Goal: Transaction & Acquisition: Purchase product/service

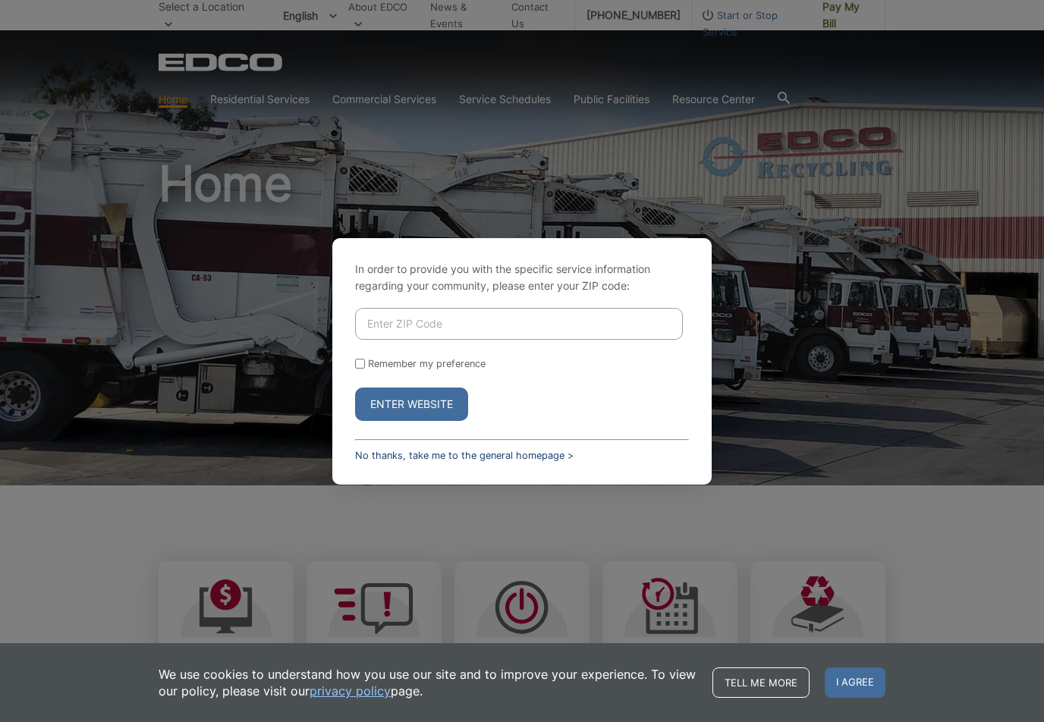
click at [545, 461] on link "No thanks, take me to the general homepage >" at bounding box center [464, 455] width 218 height 11
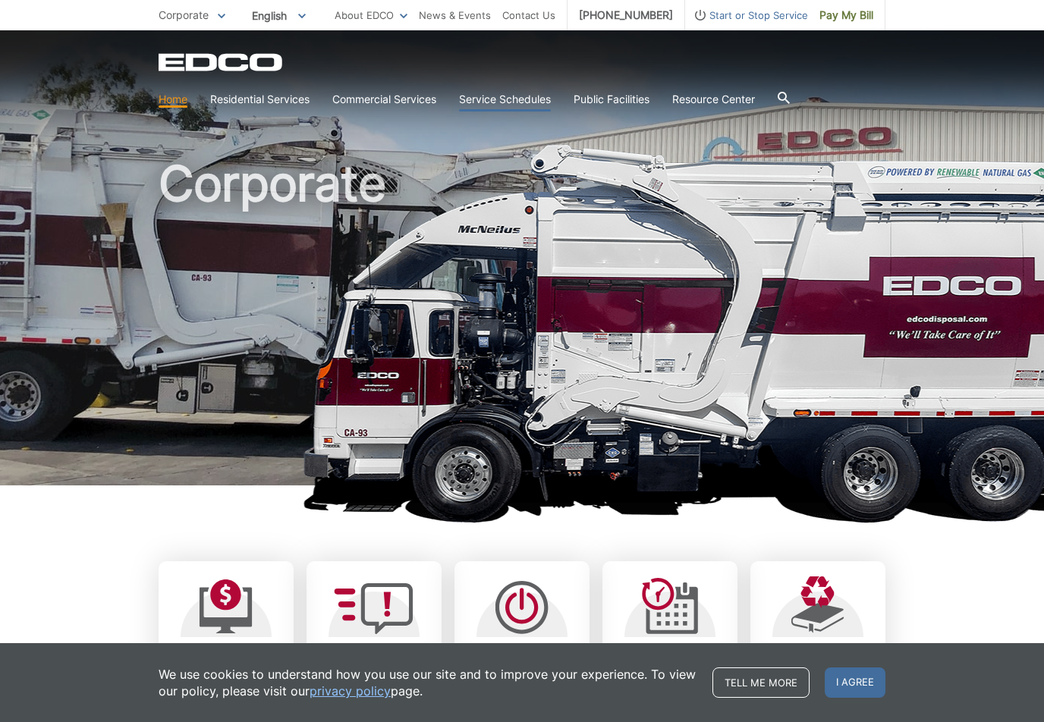
click at [501, 102] on link "Service Schedules" at bounding box center [505, 99] width 92 height 17
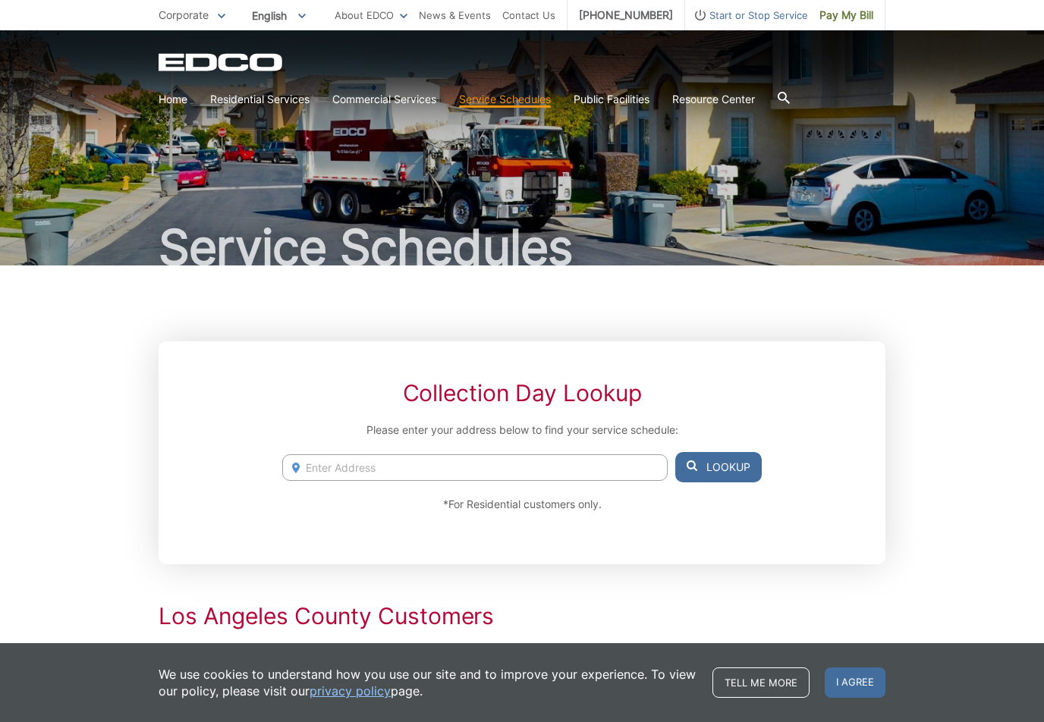
click at [502, 102] on html "Home Back Home Residential Services Overview Curbside Pickup Trash Dumpster Ser…" at bounding box center [522, 361] width 1044 height 722
click at [502, 103] on link "Service Schedules" at bounding box center [505, 99] width 92 height 17
click at [382, 18] on link "About EDCO" at bounding box center [371, 15] width 73 height 17
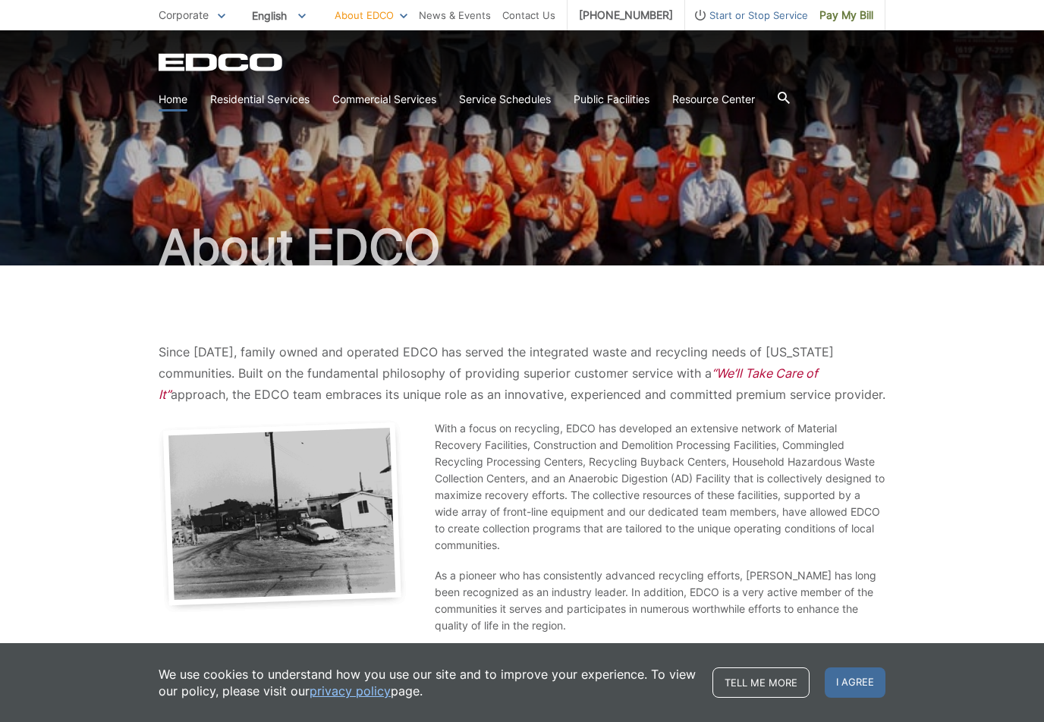
click at [171, 97] on link "Home" at bounding box center [173, 99] width 29 height 17
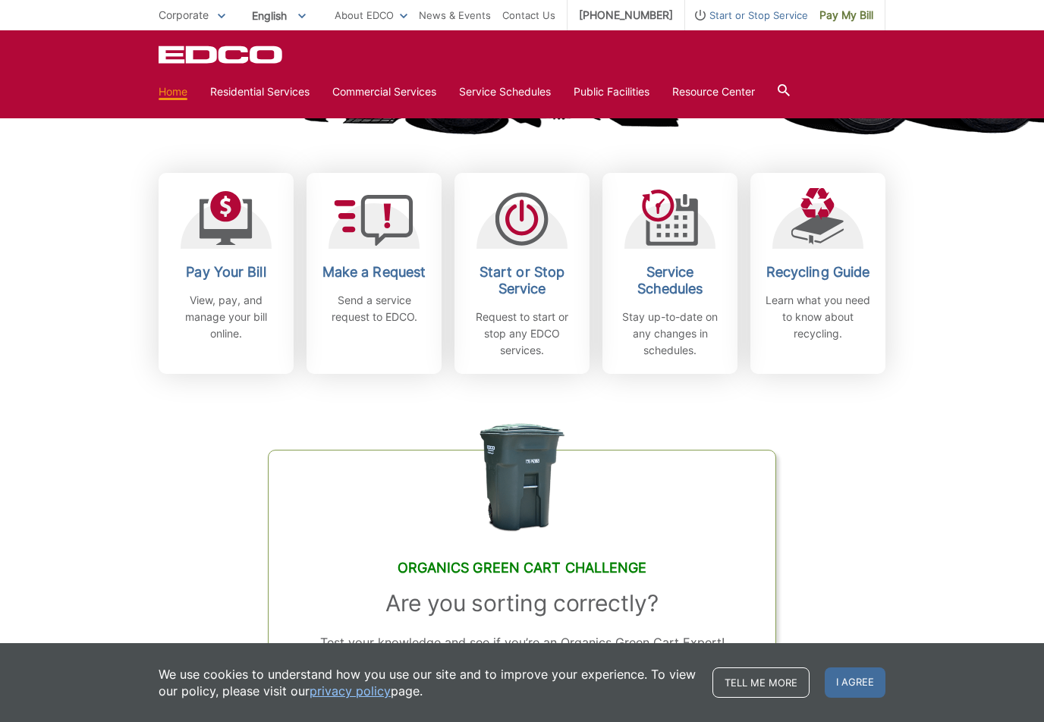
scroll to position [390, 0]
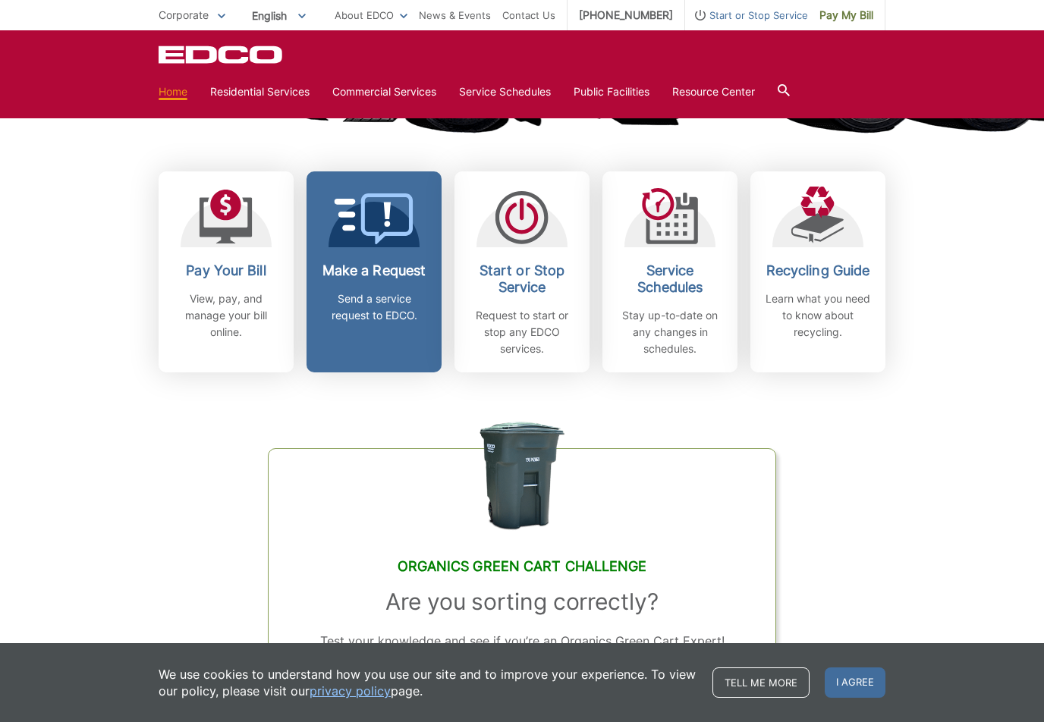
click at [376, 303] on p "Send a service request to EDCO." at bounding box center [374, 307] width 112 height 33
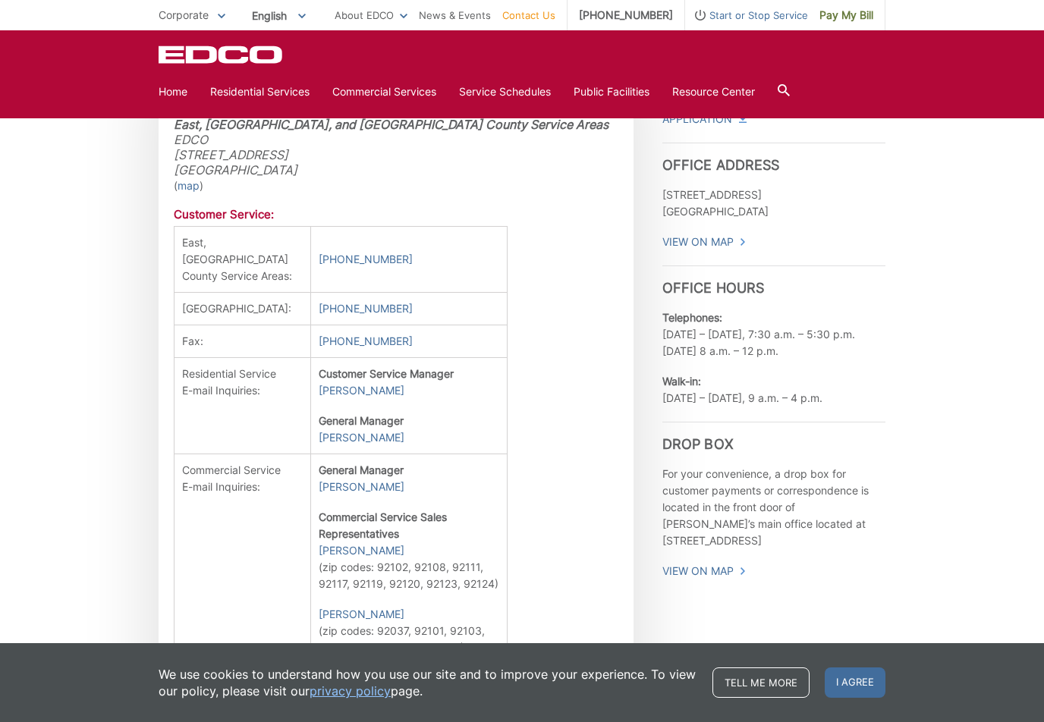
scroll to position [439, 0]
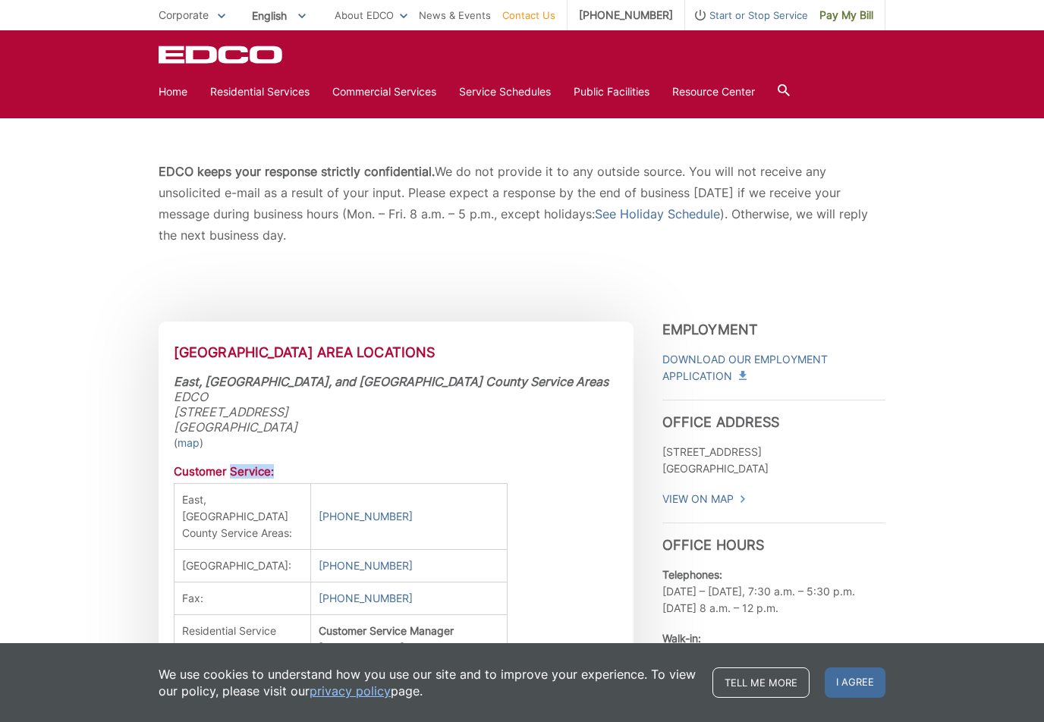
scroll to position [0, 0]
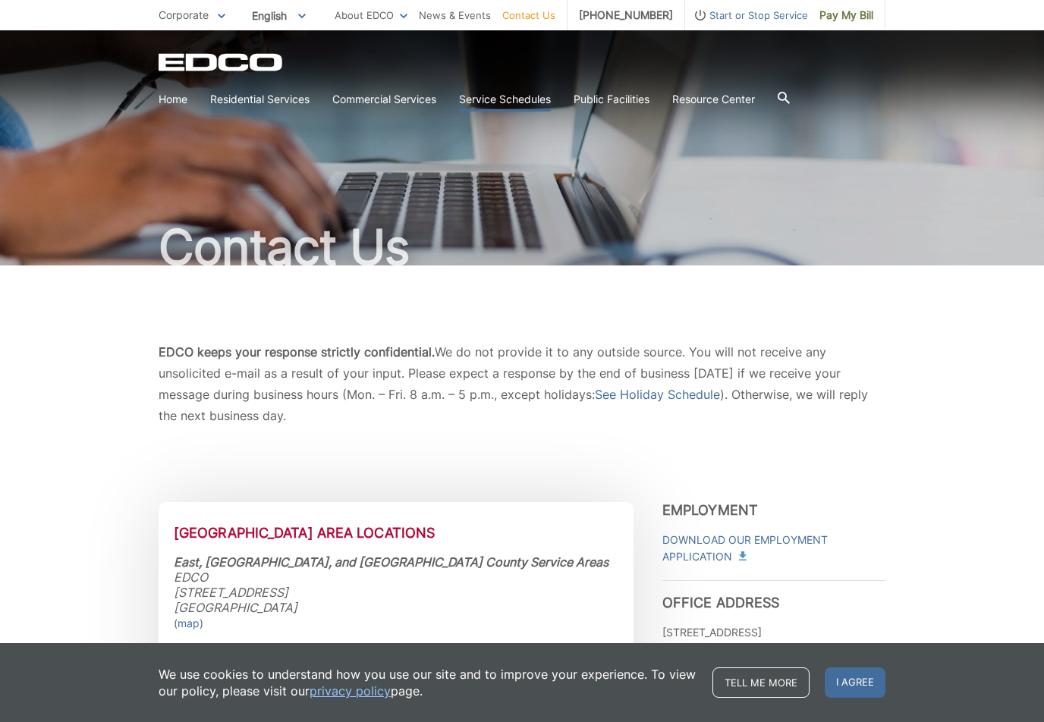
click at [500, 100] on link "Service Schedules" at bounding box center [505, 99] width 92 height 17
click at [848, 15] on span "Pay My Bill" at bounding box center [846, 15] width 54 height 17
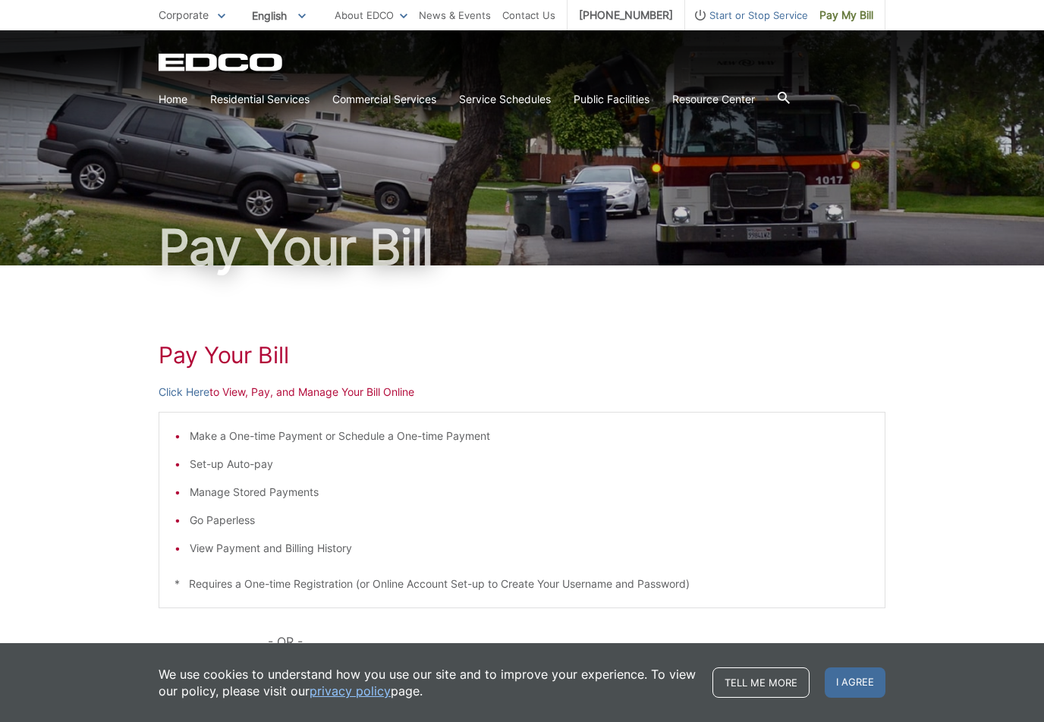
click at [190, 549] on li "View Payment and Billing History" at bounding box center [530, 548] width 680 height 17
click at [178, 391] on link "Click Here" at bounding box center [184, 392] width 51 height 17
click at [181, 391] on link "Click Here" at bounding box center [184, 392] width 51 height 17
